Goal: Information Seeking & Learning: Find specific fact

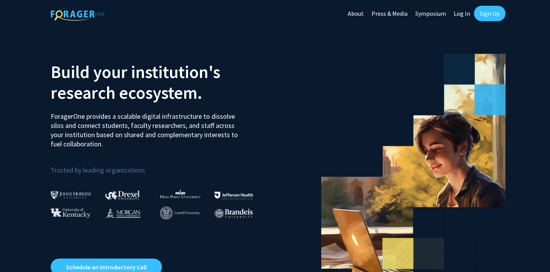
click at [463, 13] on link "Log In" at bounding box center [461, 13] width 24 height 27
select select
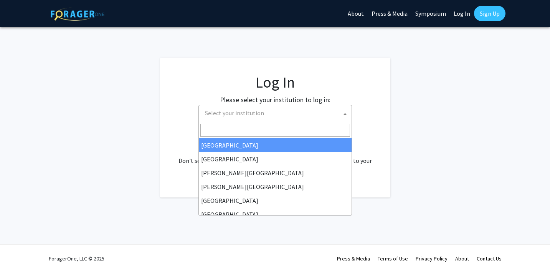
click at [288, 117] on span "Select your institution" at bounding box center [277, 113] width 150 height 16
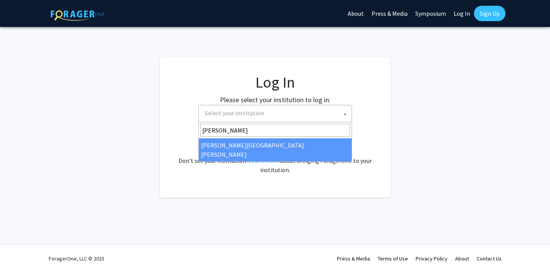
type input "john"
select select "1"
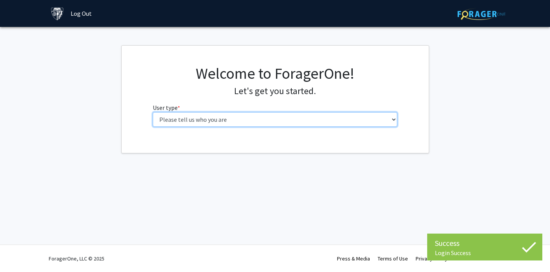
click at [283, 123] on select "Please tell us who you are Undergraduate Student Master's Student Doctoral Cand…" at bounding box center [275, 119] width 244 height 15
select select "1: undergrad"
click at [153, 112] on select "Please tell us who you are Undergraduate Student Master's Student Doctoral Cand…" at bounding box center [275, 119] width 244 height 15
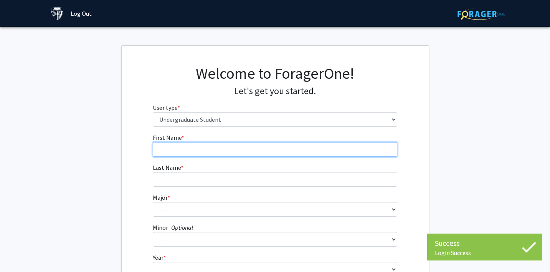
click at [358, 148] on input "First Name * required" at bounding box center [275, 149] width 244 height 15
type input "[PERSON_NAME]"
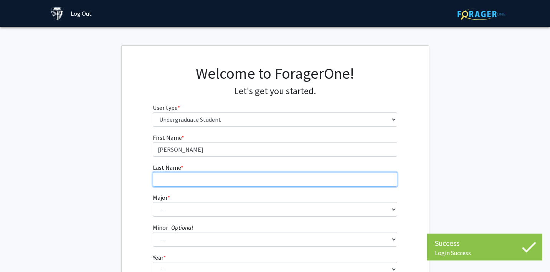
type input "Xue"
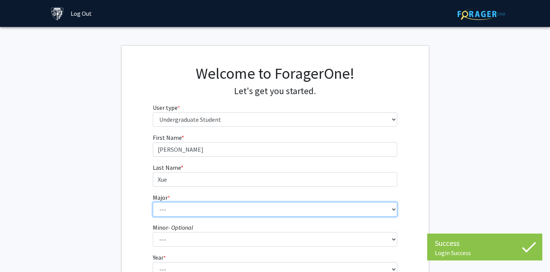
click at [211, 210] on select "--- Africana Studies Anthropology Applied Mathematics & Statistics Archaeology …" at bounding box center [275, 209] width 244 height 15
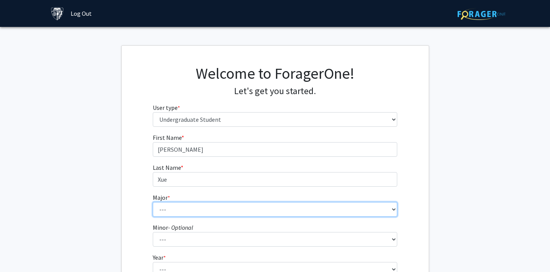
select select "15: 30"
click at [153, 202] on select "--- Africana Studies Anthropology Applied Mathematics & Statistics Archaeology …" at bounding box center [275, 209] width 244 height 15
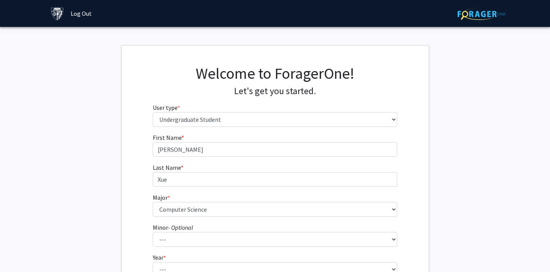
click at [105, 225] on fg-get-started "Welcome to ForagerOne! Let's get you started. User type * required Please tell …" at bounding box center [275, 196] width 550 height 303
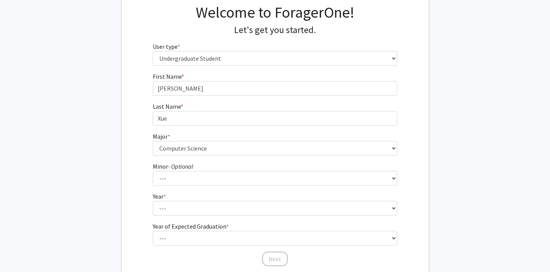
scroll to position [74, 0]
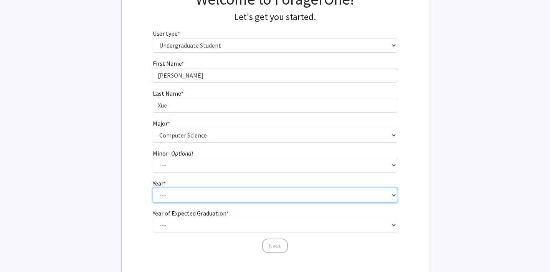
click at [187, 193] on select "--- First-year Sophomore Junior Senior Postbaccalaureate Certificate" at bounding box center [275, 195] width 244 height 15
select select "1: first-year"
click at [153, 188] on select "--- First-year Sophomore Junior Senior Postbaccalaureate Certificate" at bounding box center [275, 195] width 244 height 15
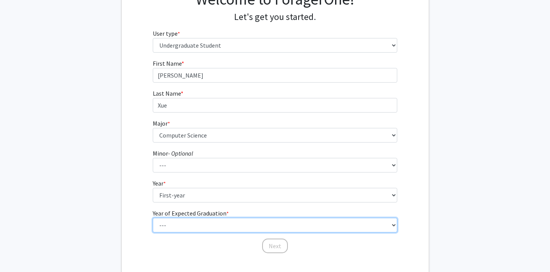
click at [185, 221] on select "--- 2025 2026 2027 2028 2029 2030 2031 2032 2033 2034" at bounding box center [275, 224] width 244 height 15
select select "5: 2029"
click at [153, 217] on select "--- 2025 2026 2027 2028 2029 2030 2031 2032 2033 2034" at bounding box center [275, 224] width 244 height 15
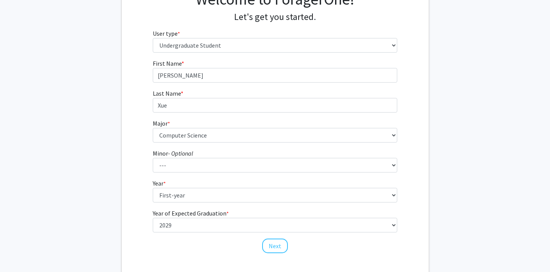
click at [120, 232] on fg-get-started "Welcome to ForagerOne! Let's get you started. User type * required Please tell …" at bounding box center [275, 122] width 550 height 303
click at [280, 246] on button "Next" at bounding box center [275, 245] width 26 height 15
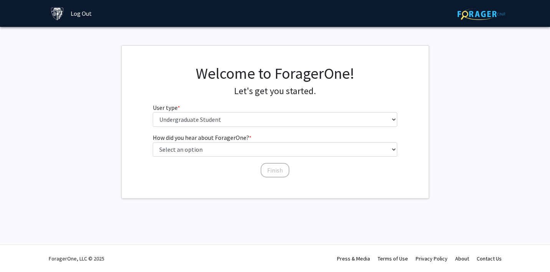
scroll to position [0, 0]
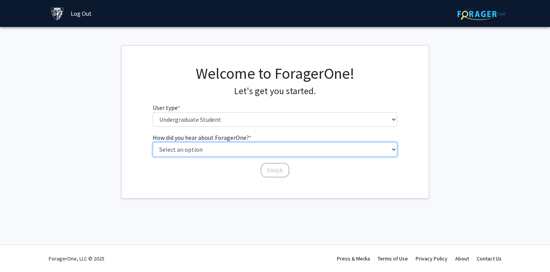
click at [275, 151] on select "Select an option Peer/student recommendation Faculty/staff recommendation Unive…" at bounding box center [275, 149] width 244 height 15
select select "2: faculty_recommendation"
click at [153, 142] on select "Select an option Peer/student recommendation Faculty/staff recommendation Unive…" at bounding box center [275, 149] width 244 height 15
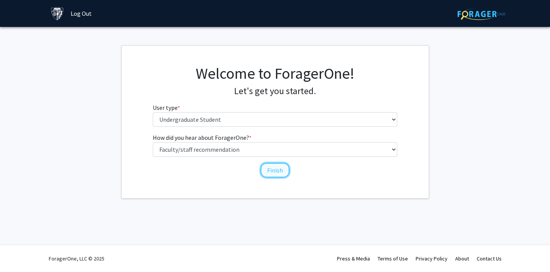
click at [269, 168] on button "Finish" at bounding box center [274, 170] width 29 height 15
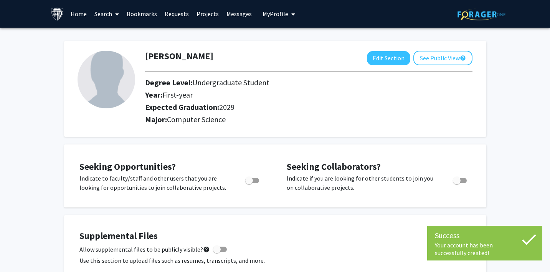
scroll to position [46, 0]
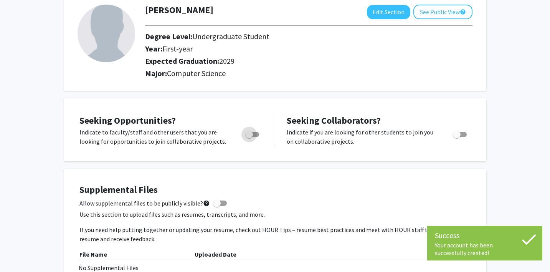
click at [255, 132] on span "Toggle" at bounding box center [252, 134] width 14 height 5
click at [249, 137] on input "Are you actively seeking opportunities?" at bounding box center [249, 137] width 0 height 0
checkbox input "true"
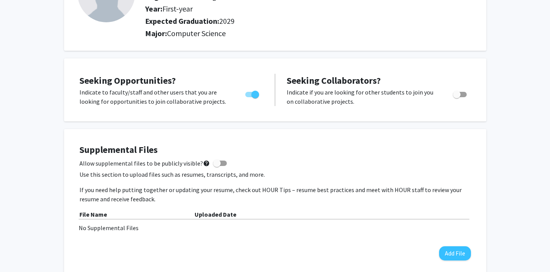
scroll to position [0, 0]
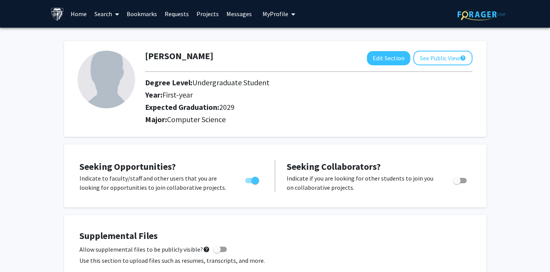
click at [108, 19] on link "Search" at bounding box center [107, 13] width 32 height 27
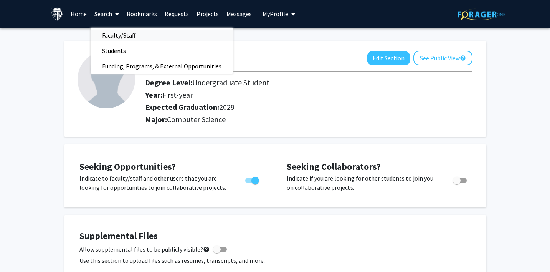
click at [135, 36] on span "Faculty/Staff" at bounding box center [119, 35] width 56 height 15
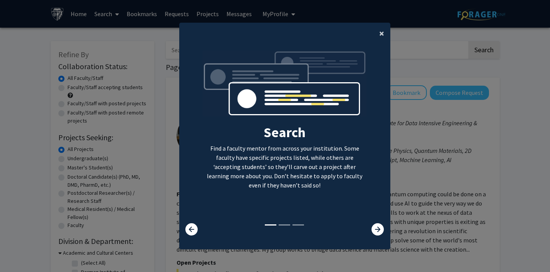
click at [386, 36] on button "×" at bounding box center [381, 33] width 17 height 21
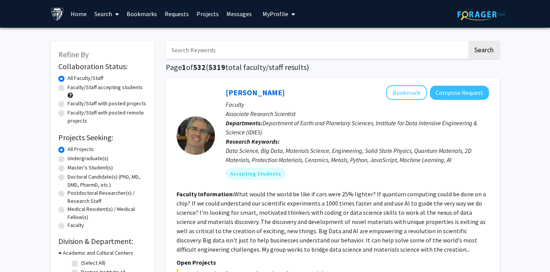
click at [288, 53] on input "Search Keywords" at bounding box center [316, 50] width 301 height 18
click at [468, 41] on button "Search" at bounding box center [483, 50] width 31 height 18
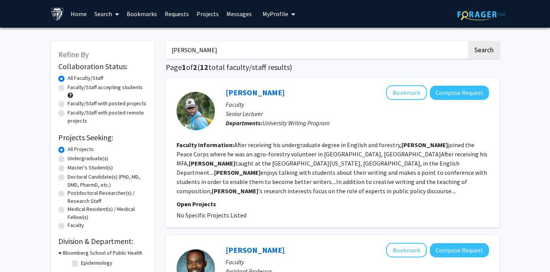
click at [288, 53] on input "[PERSON_NAME]" at bounding box center [316, 50] width 301 height 18
click at [468, 41] on button "Search" at bounding box center [483, 50] width 31 height 18
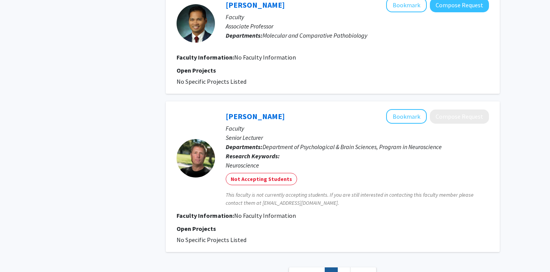
scroll to position [1307, 0]
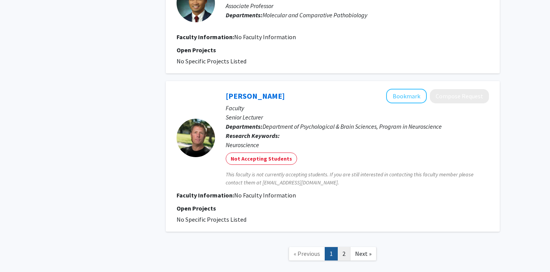
click at [343, 247] on link "2" at bounding box center [343, 253] width 13 height 13
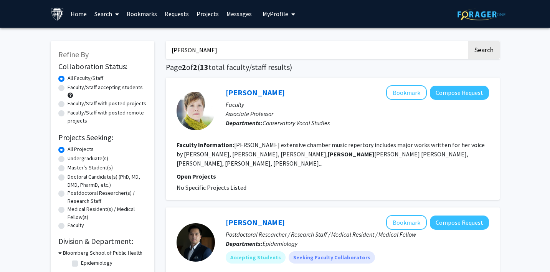
drag, startPoint x: 215, startPoint y: 53, endPoint x: 148, endPoint y: 49, distance: 67.2
click at [148, 49] on div "Refine By Collaboration Status: Collaboration Status All Faculty/Staff Collabor…" at bounding box center [275, 260] width 460 height 454
type input "[PERSON_NAME]"
click at [468, 41] on button "Search" at bounding box center [483, 50] width 31 height 18
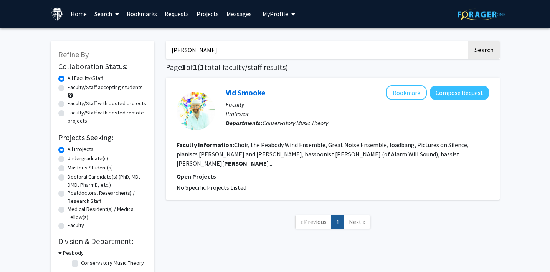
drag, startPoint x: 216, startPoint y: 48, endPoint x: 137, endPoint y: 43, distance: 79.5
click at [138, 44] on div "Refine By Collaboration Status: Collaboration Status All Faculty/Staff Collabor…" at bounding box center [275, 155] width 460 height 244
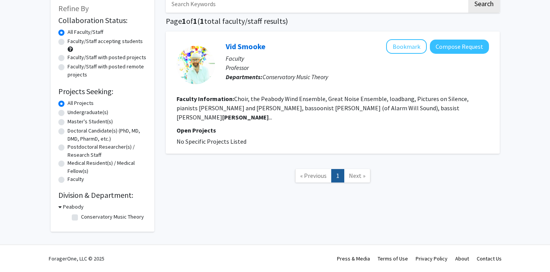
click at [62, 207] on div "Peabody" at bounding box center [102, 206] width 88 height 8
click at [58, 206] on icon at bounding box center [59, 206] width 3 height 8
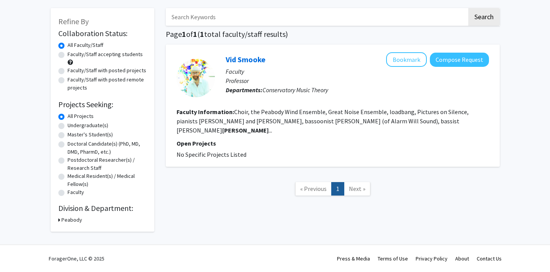
click at [60, 219] on icon at bounding box center [59, 220] width 2 height 8
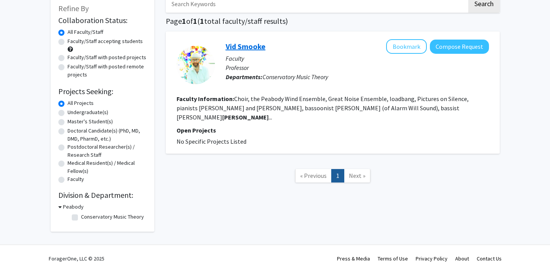
click at [252, 43] on link "Vid Smooke" at bounding box center [245, 46] width 40 height 10
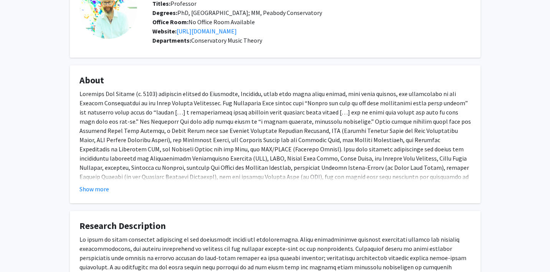
scroll to position [66, 0]
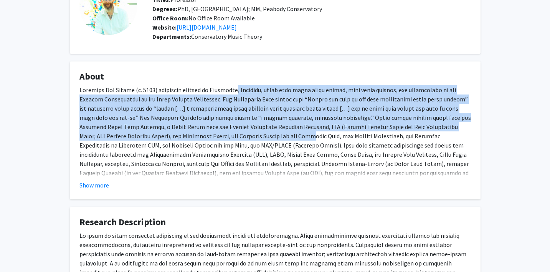
drag, startPoint x: 236, startPoint y: 91, endPoint x: 240, endPoint y: 132, distance: 41.3
click at [240, 132] on p at bounding box center [274, 145] width 391 height 120
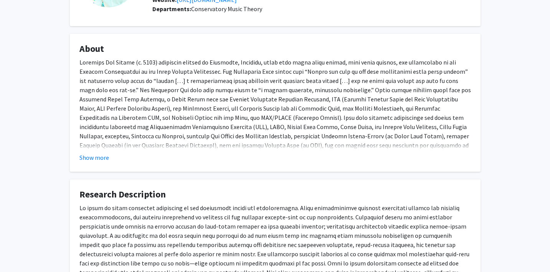
scroll to position [94, 0]
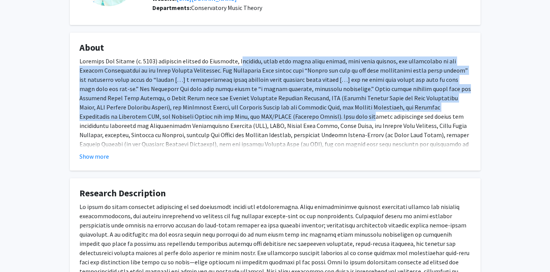
drag, startPoint x: 255, startPoint y: 119, endPoint x: 243, endPoint y: 56, distance: 64.5
click at [243, 56] on fg-card "About Previously they were on the faculties of [US_STATE][GEOGRAPHIC_DATA], the…" at bounding box center [275, 102] width 410 height 138
click at [243, 56] on fg-card-title "About" at bounding box center [274, 49] width 391 height 14
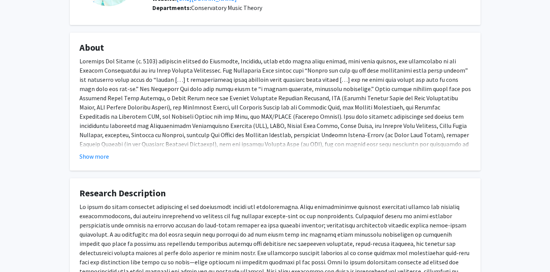
drag, startPoint x: 233, startPoint y: 59, endPoint x: 258, endPoint y: 105, distance: 52.9
click at [258, 105] on p at bounding box center [274, 116] width 391 height 120
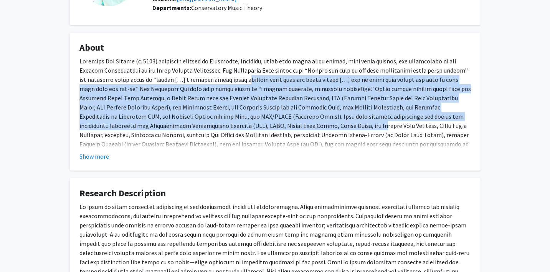
drag, startPoint x: 274, startPoint y: 121, endPoint x: 243, endPoint y: 74, distance: 56.4
click at [243, 74] on p at bounding box center [274, 116] width 391 height 120
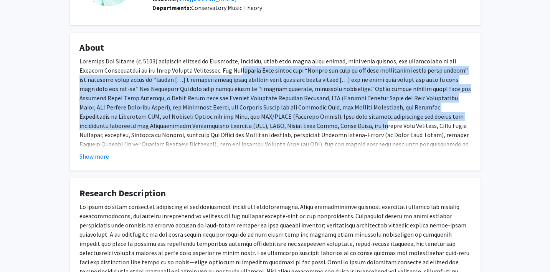
click at [243, 74] on p at bounding box center [274, 116] width 391 height 120
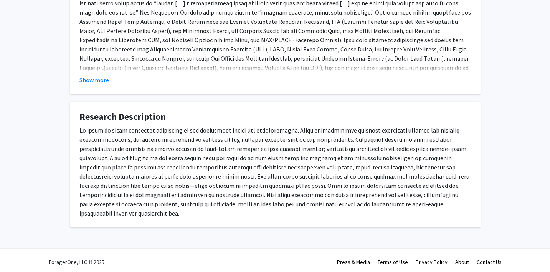
scroll to position [125, 0]
